Goal: Transaction & Acquisition: Purchase product/service

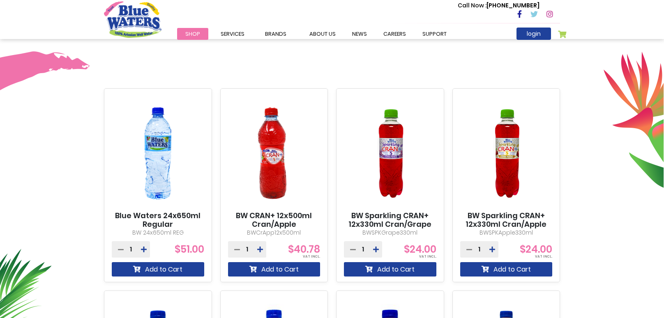
scroll to position [260, 0]
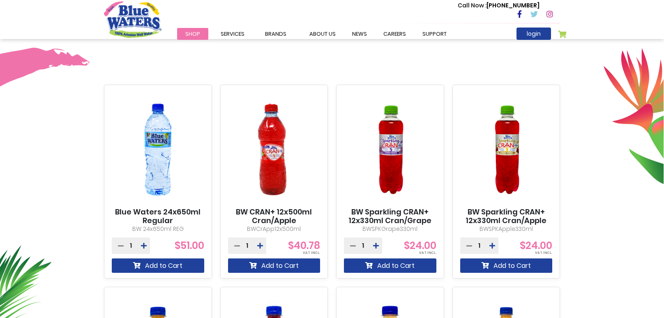
click at [141, 185] on img at bounding box center [158, 149] width 92 height 115
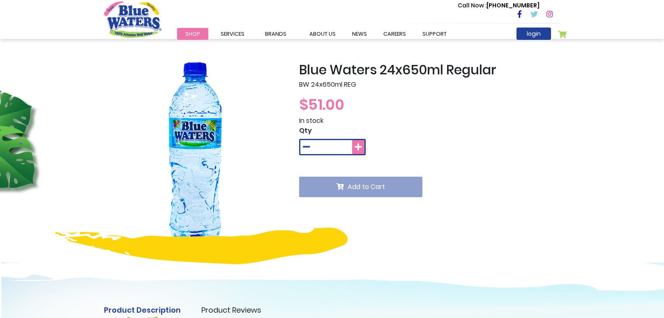
click at [356, 148] on icon at bounding box center [358, 147] width 7 height 8
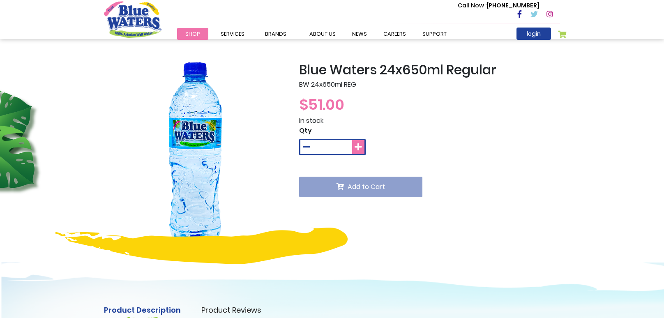
click at [356, 148] on icon at bounding box center [358, 147] width 7 height 8
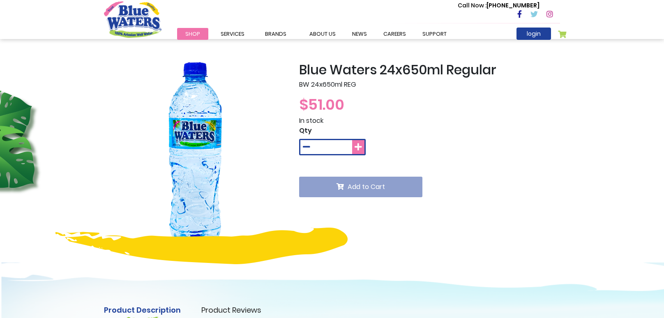
click at [356, 148] on icon at bounding box center [358, 147] width 7 height 8
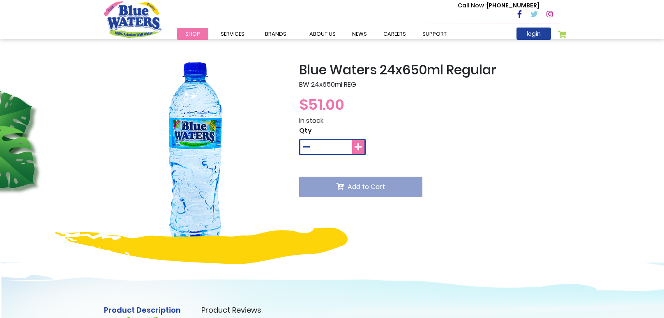
click at [356, 148] on icon at bounding box center [358, 147] width 7 height 8
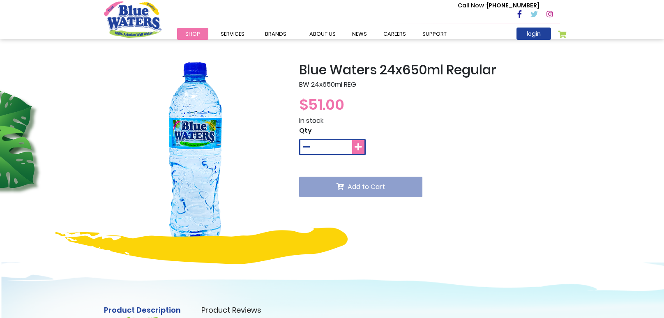
click at [356, 148] on icon at bounding box center [358, 147] width 7 height 8
type input "**"
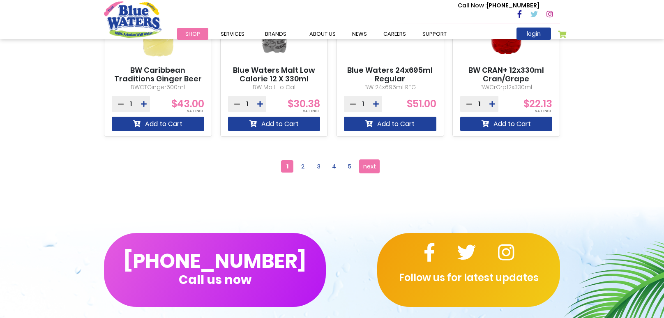
scroll to position [807, 0]
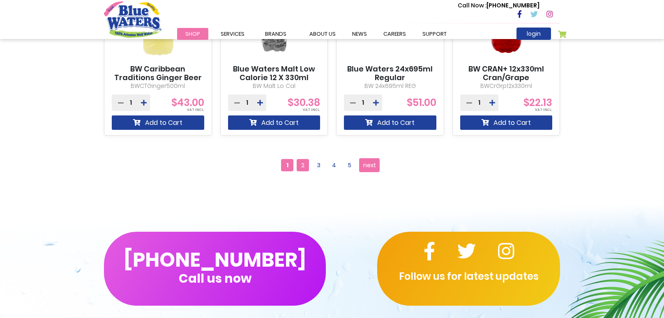
click at [306, 168] on span "2" at bounding box center [303, 165] width 12 height 12
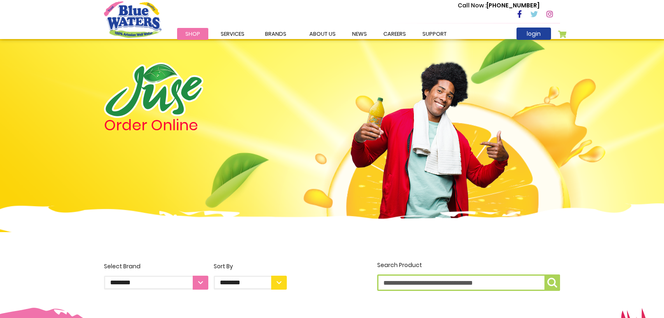
click at [194, 37] on span "Shop" at bounding box center [192, 34] width 15 height 8
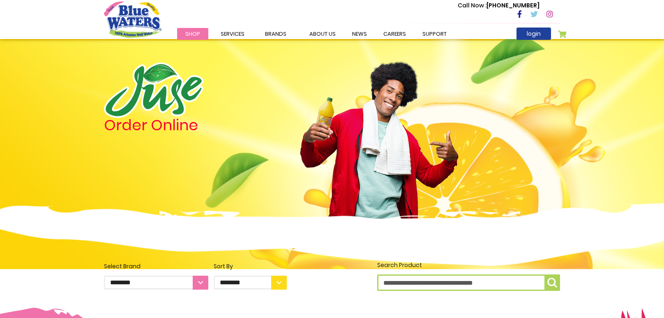
click at [125, 22] on img "store logo" at bounding box center [133, 19] width 58 height 36
